Goal: Check status: Check status

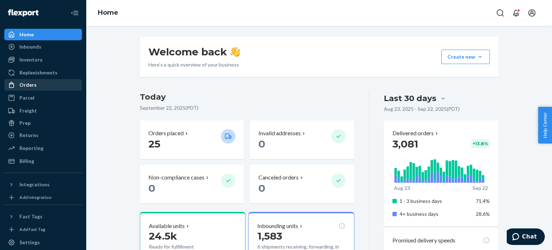
click at [34, 84] on div "Orders" at bounding box center [27, 84] width 17 height 7
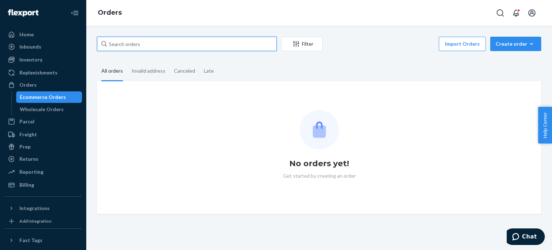
click at [174, 41] on input "text" at bounding box center [187, 44] width 180 height 14
paste input "134965016"
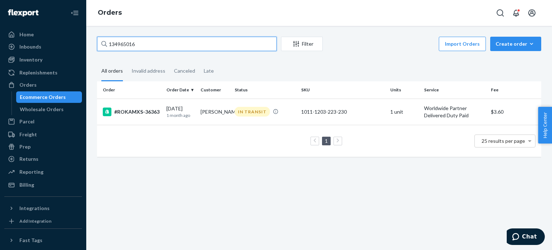
type input "134965016"
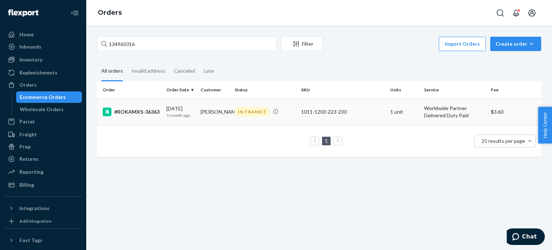
click at [148, 113] on div "#ROKAMXS-36363" at bounding box center [132, 111] width 58 height 9
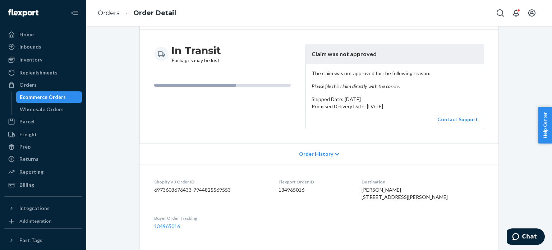
scroll to position [66, 0]
click at [463, 114] on div "The claim was not approved for the following reason: Please file this claim dir…" at bounding box center [395, 96] width 178 height 65
click at [460, 120] on link "Contact Support" at bounding box center [457, 119] width 41 height 6
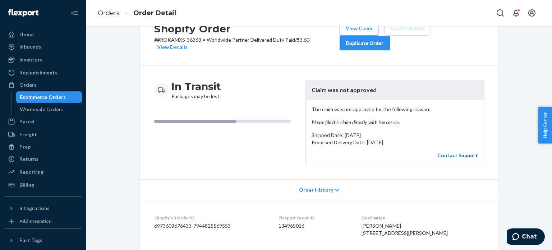
scroll to position [30, 0]
click at [341, 123] on em "Please file this claim directly with the carrier." at bounding box center [395, 121] width 166 height 7
copy em "Please file this claim directly with the carrier."
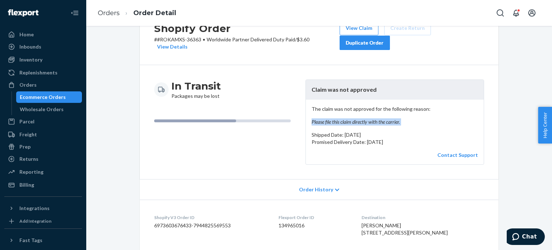
click at [341, 123] on em "Please file this claim directly with the carrier." at bounding box center [395, 121] width 166 height 7
click at [196, 40] on p "# #ROKAMXS-36363 • Worldwide Partner Delivered Duty Paid / $3.60 View Details" at bounding box center [246, 43] width 185 height 14
click at [299, 225] on dd "134965016" at bounding box center [314, 225] width 72 height 7
copy dd "134965016"
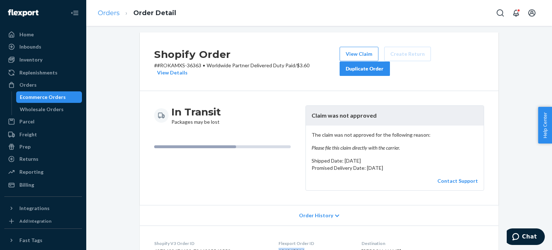
scroll to position [0, 0]
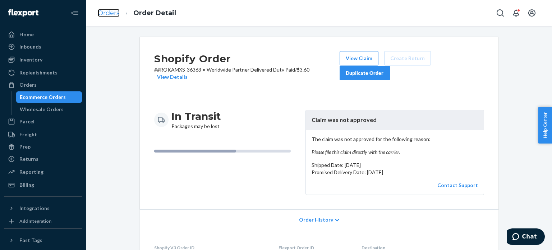
click at [105, 11] on link "Orders" at bounding box center [109, 13] width 22 height 8
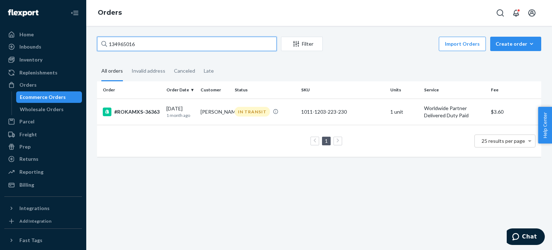
click at [123, 50] on input "134965016" at bounding box center [187, 44] width 180 height 14
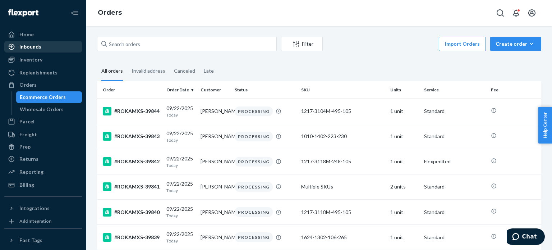
click at [40, 49] on div "Inbounds" at bounding box center [30, 46] width 22 height 7
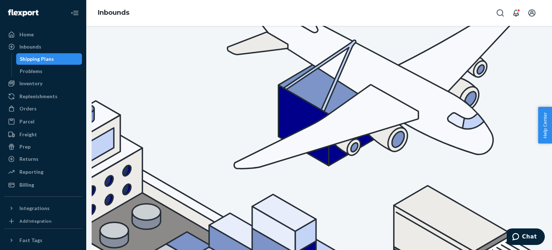
checkbox input "false"
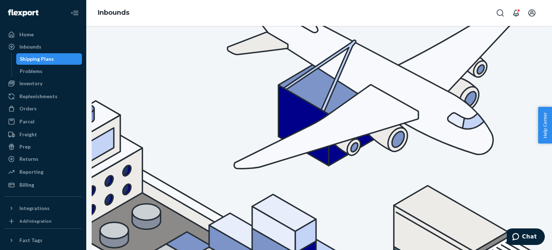
checkbox input "false"
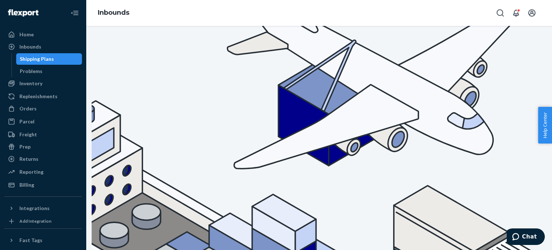
checkbox input "false"
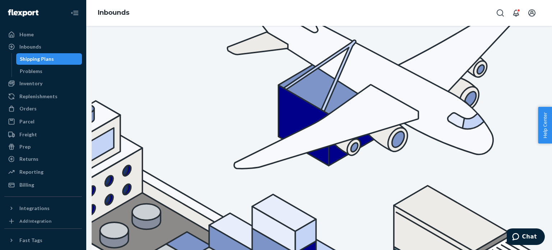
checkbox input "false"
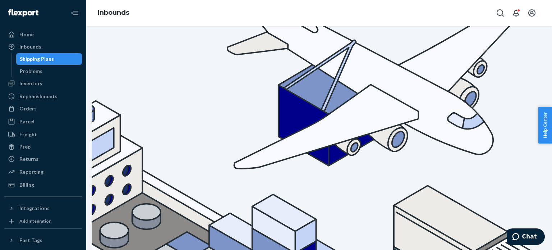
checkbox input "true"
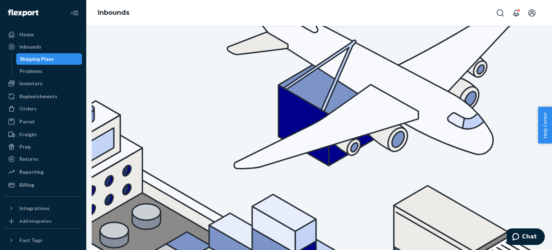
checkbox input "true"
checkbox input "false"
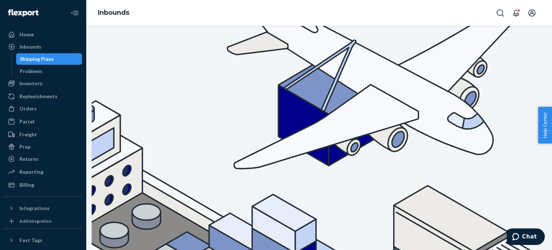
checkbox input "false"
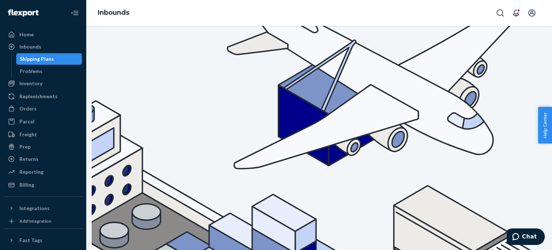
checkbox input "false"
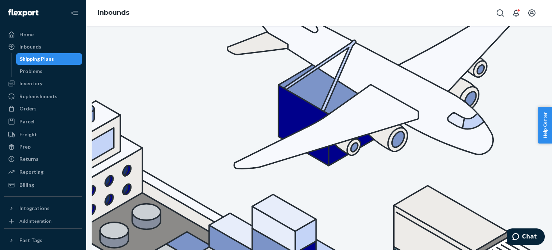
scroll to position [30, 0]
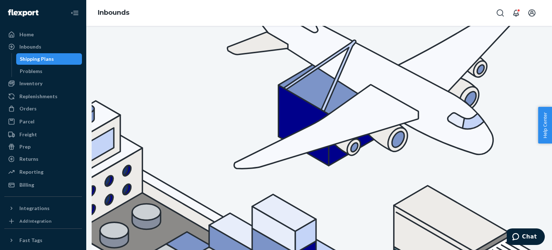
checkbox input "false"
checkbox input "true"
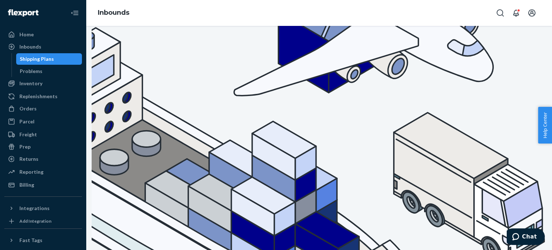
scroll to position [63, 0]
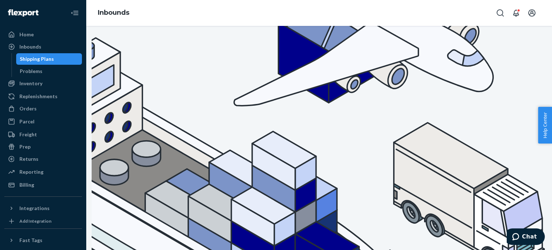
checkbox input "true"
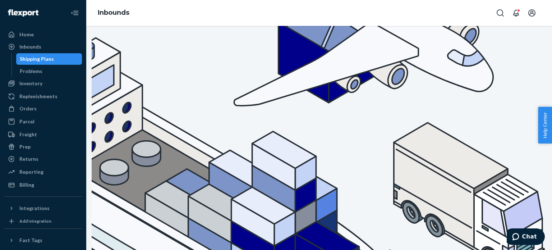
checkbox input "true"
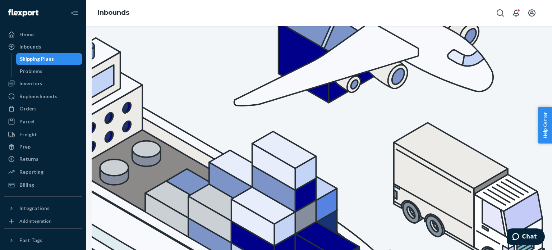
checkbox input "true"
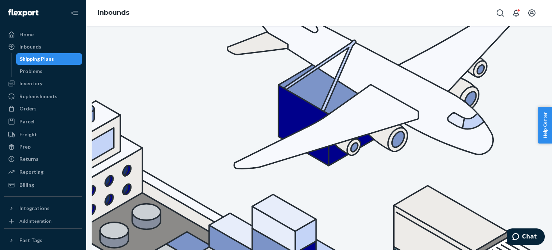
checkbox input "false"
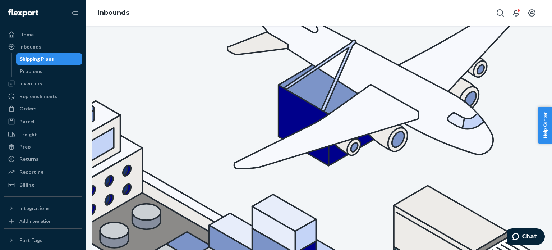
checkbox input "false"
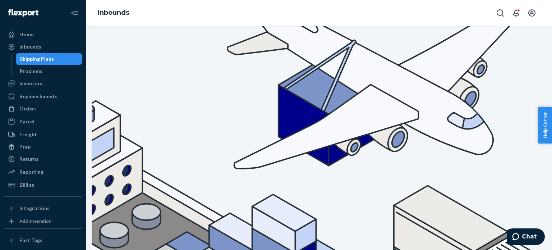
checkbox input "false"
checkbox input "true"
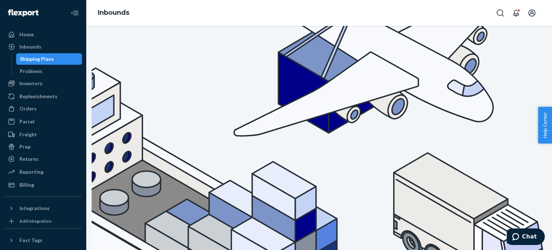
scroll to position [0, 0]
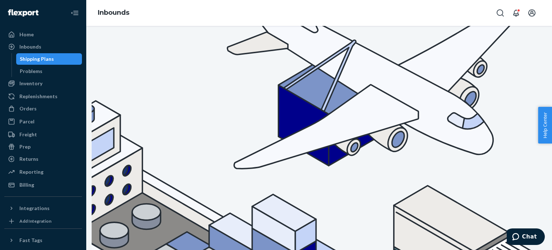
checkbox input "true"
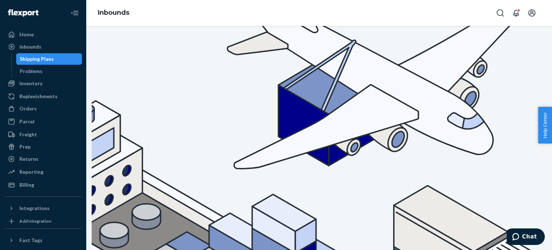
checkbox input "true"
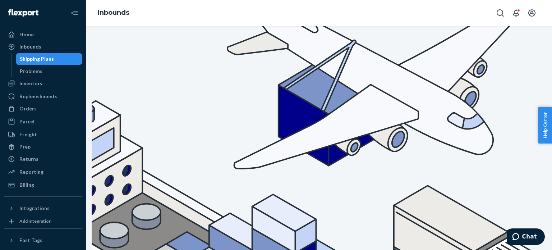
checkbox input "true"
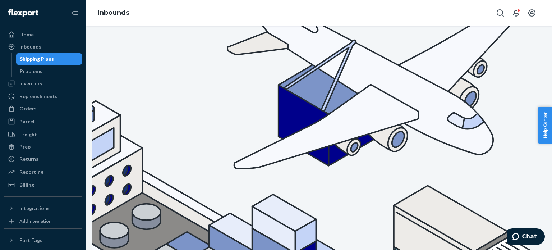
paste input "9933920"
type input "9933920"
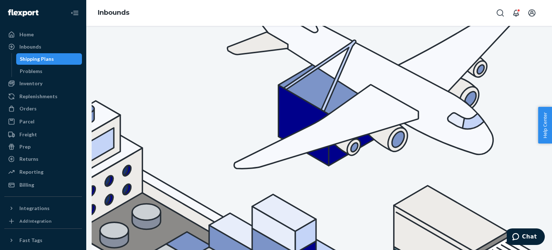
checkbox input "false"
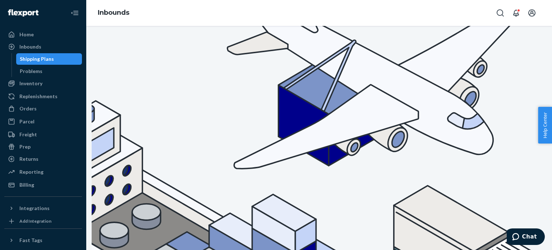
checkbox input "false"
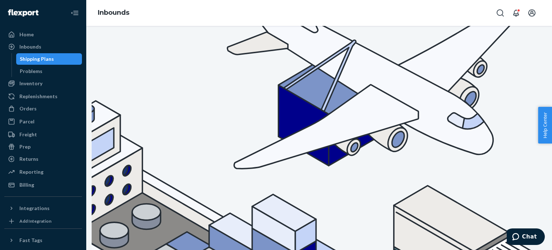
checkbox input "false"
checkbox input "true"
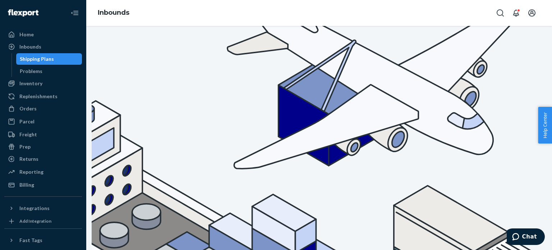
checkbox input "true"
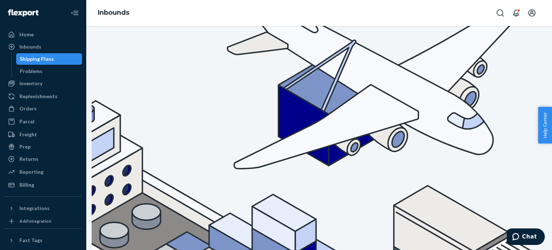
checkbox input "true"
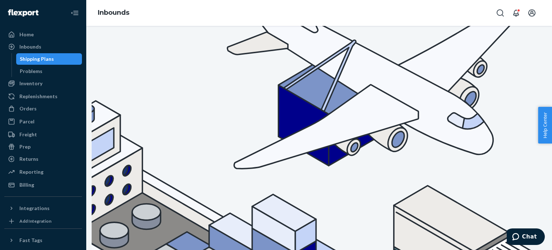
checkbox input "false"
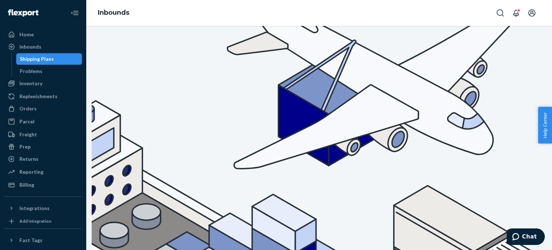
checkbox input "false"
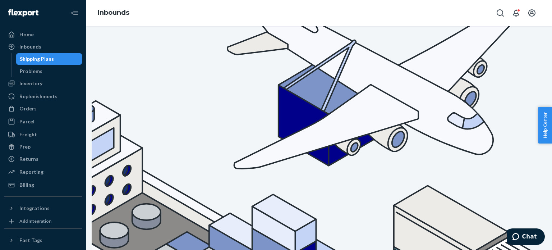
checkbox input "false"
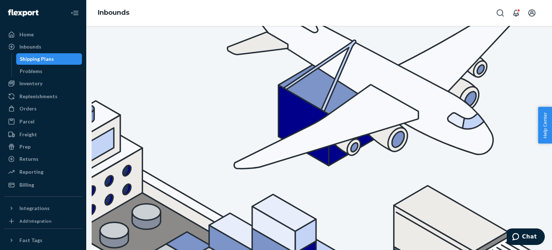
checkbox input "true"
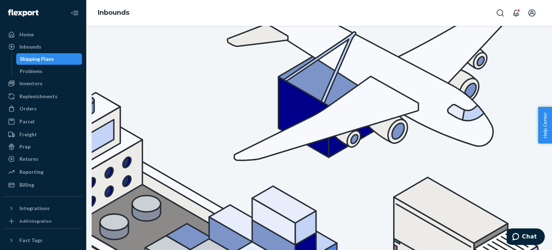
scroll to position [0, 0]
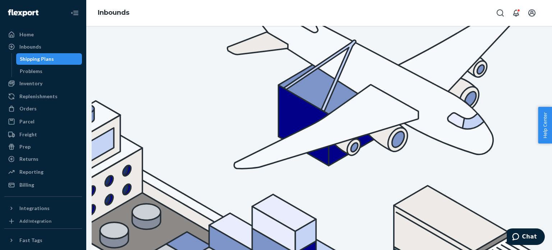
checkbox input "true"
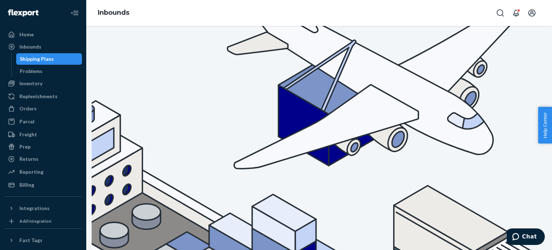
checkbox input "true"
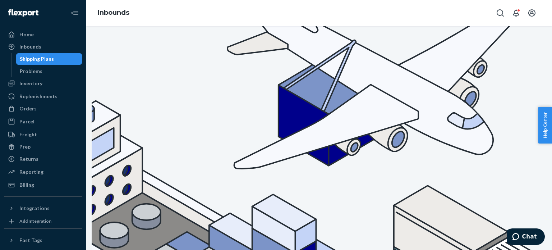
checkbox input "true"
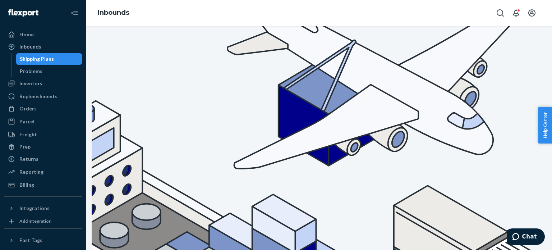
paste input "9908871"
paste input "33920"
type input "9933920"
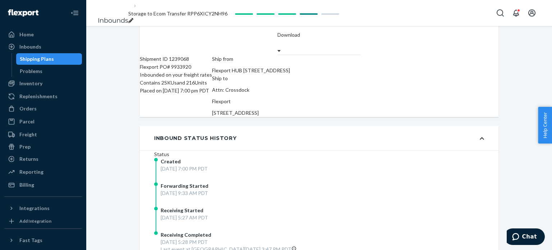
scroll to position [39, 0]
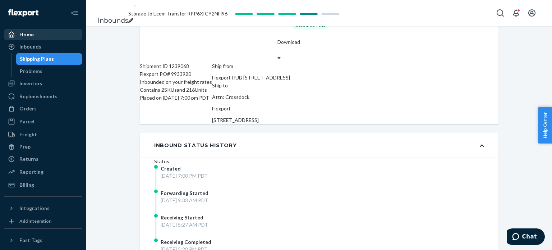
click at [39, 37] on div "Home" at bounding box center [43, 34] width 76 height 10
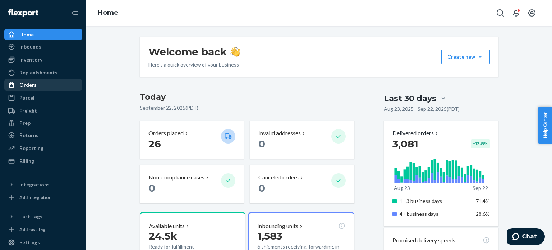
click at [25, 87] on div "Orders" at bounding box center [27, 84] width 17 height 7
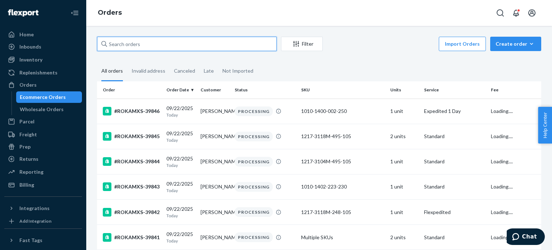
click at [141, 49] on input "text" at bounding box center [187, 44] width 180 height 14
paste input "39846"
type input "39846"
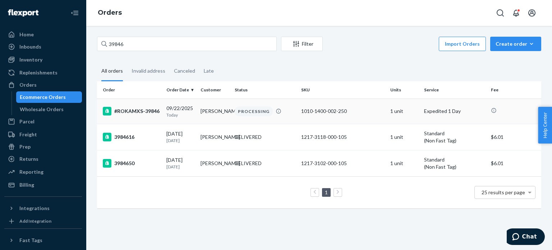
click at [148, 110] on div "#ROKAMXS-39846" at bounding box center [132, 111] width 58 height 9
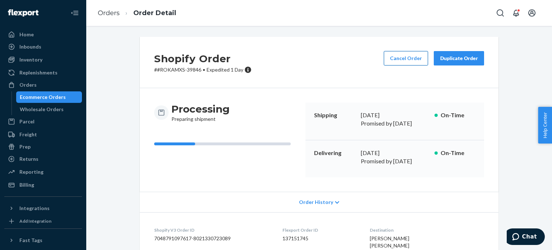
click at [402, 58] on button "Cancel Order" at bounding box center [406, 58] width 44 height 14
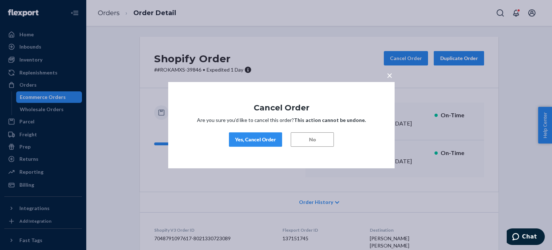
click at [266, 139] on div "Yes, Cancel Order" at bounding box center [255, 139] width 41 height 7
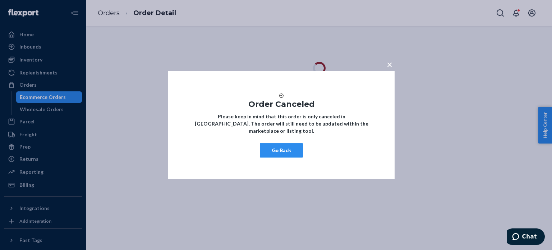
click at [287, 151] on button "Go Back" at bounding box center [281, 150] width 43 height 14
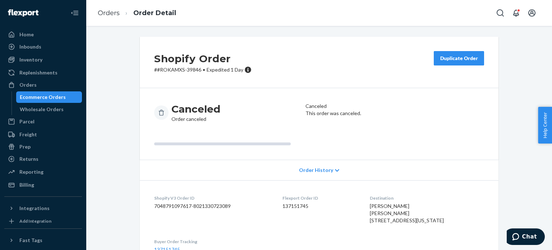
click at [117, 7] on ol "Orders Order Detail" at bounding box center [137, 13] width 90 height 21
click at [115, 13] on link "Orders" at bounding box center [109, 13] width 22 height 8
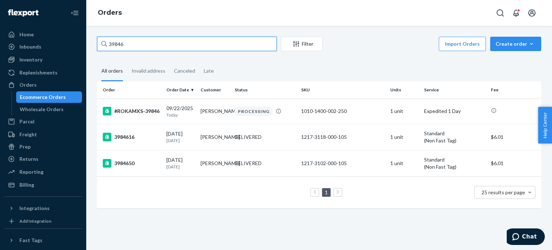
click at [140, 38] on input "39846" at bounding box center [187, 44] width 180 height 14
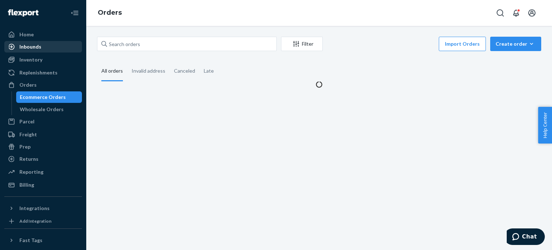
click at [65, 42] on div "Inbounds" at bounding box center [43, 47] width 76 height 10
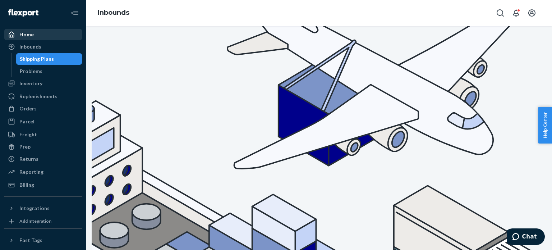
click at [59, 34] on div "Home" at bounding box center [43, 34] width 76 height 10
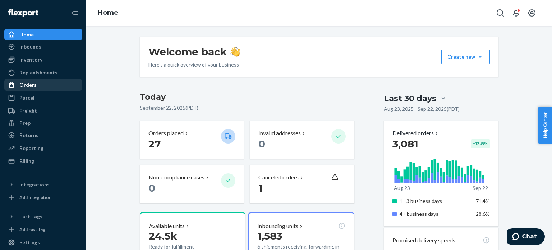
click at [62, 87] on div "Orders" at bounding box center [43, 85] width 76 height 10
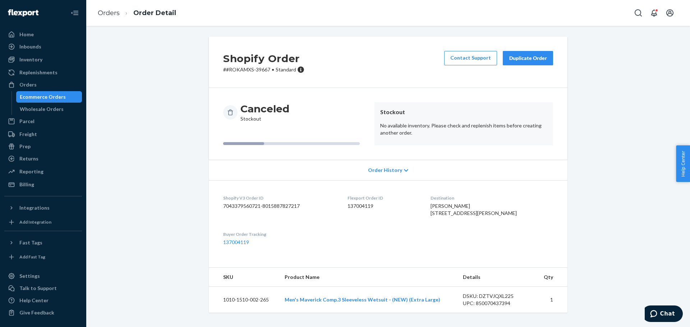
scroll to position [9, 0]
click at [256, 66] on p "# #ROKAMXS-39667 • Standard" at bounding box center [263, 69] width 81 height 7
copy p "39667"
